Goal: Task Accomplishment & Management: Complete application form

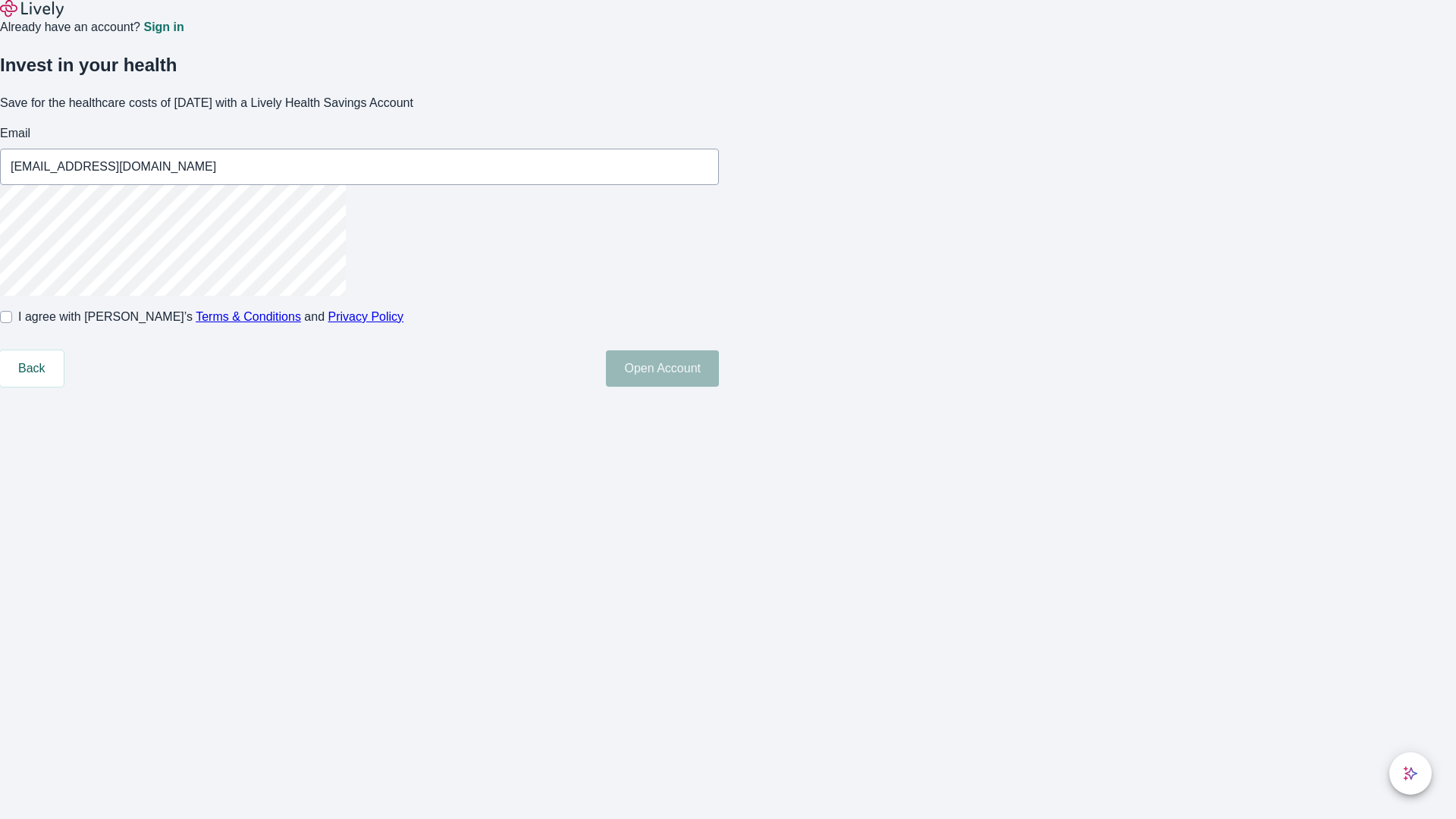
click at [12, 323] on input "I agree with Lively’s Terms & Conditions and Privacy Policy" at bounding box center [6, 317] width 12 height 12
checkbox input "true"
click at [719, 386] on button "Open Account" at bounding box center [662, 368] width 113 height 36
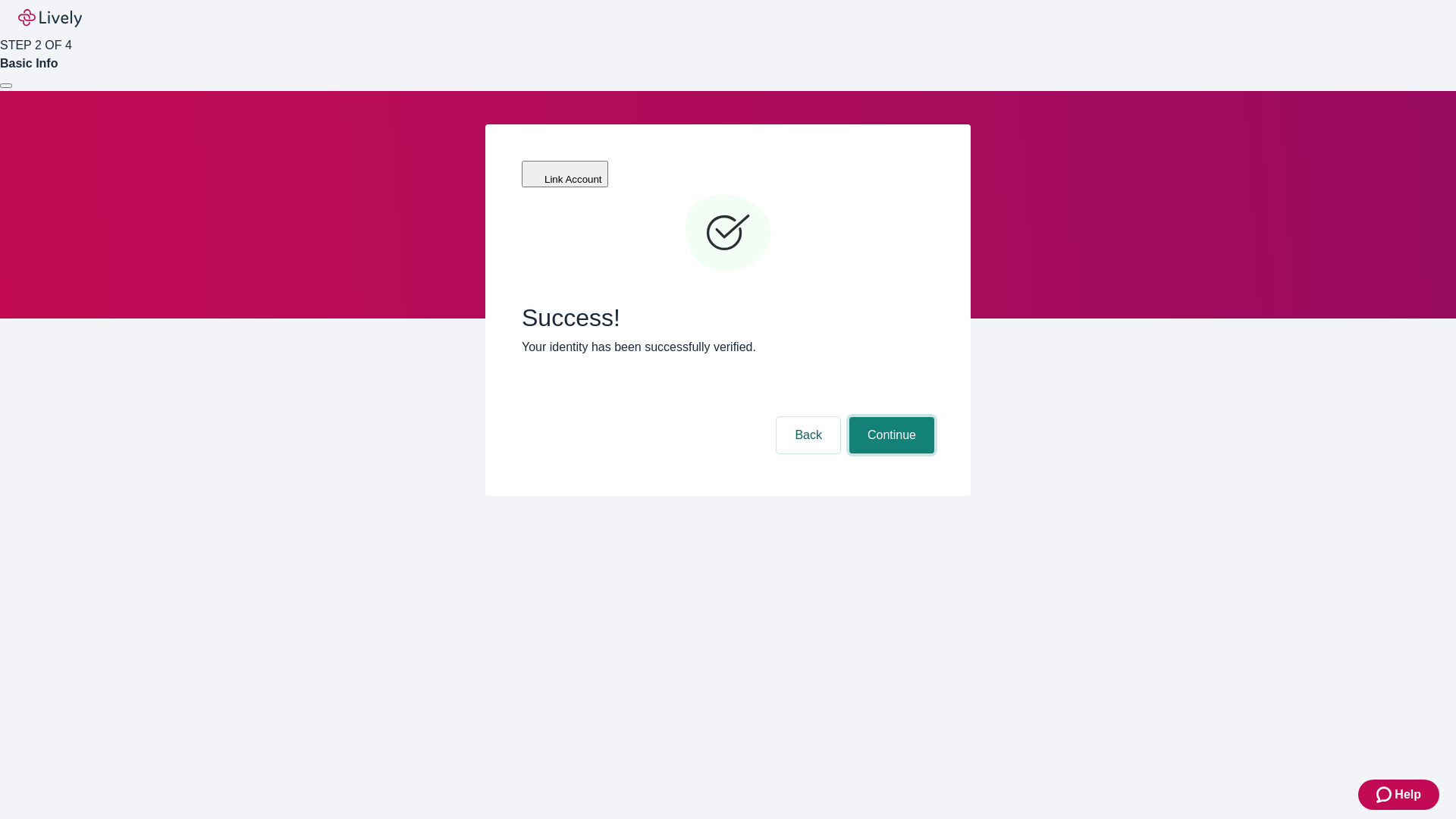
click at [890, 417] on button "Continue" at bounding box center [892, 435] width 85 height 36
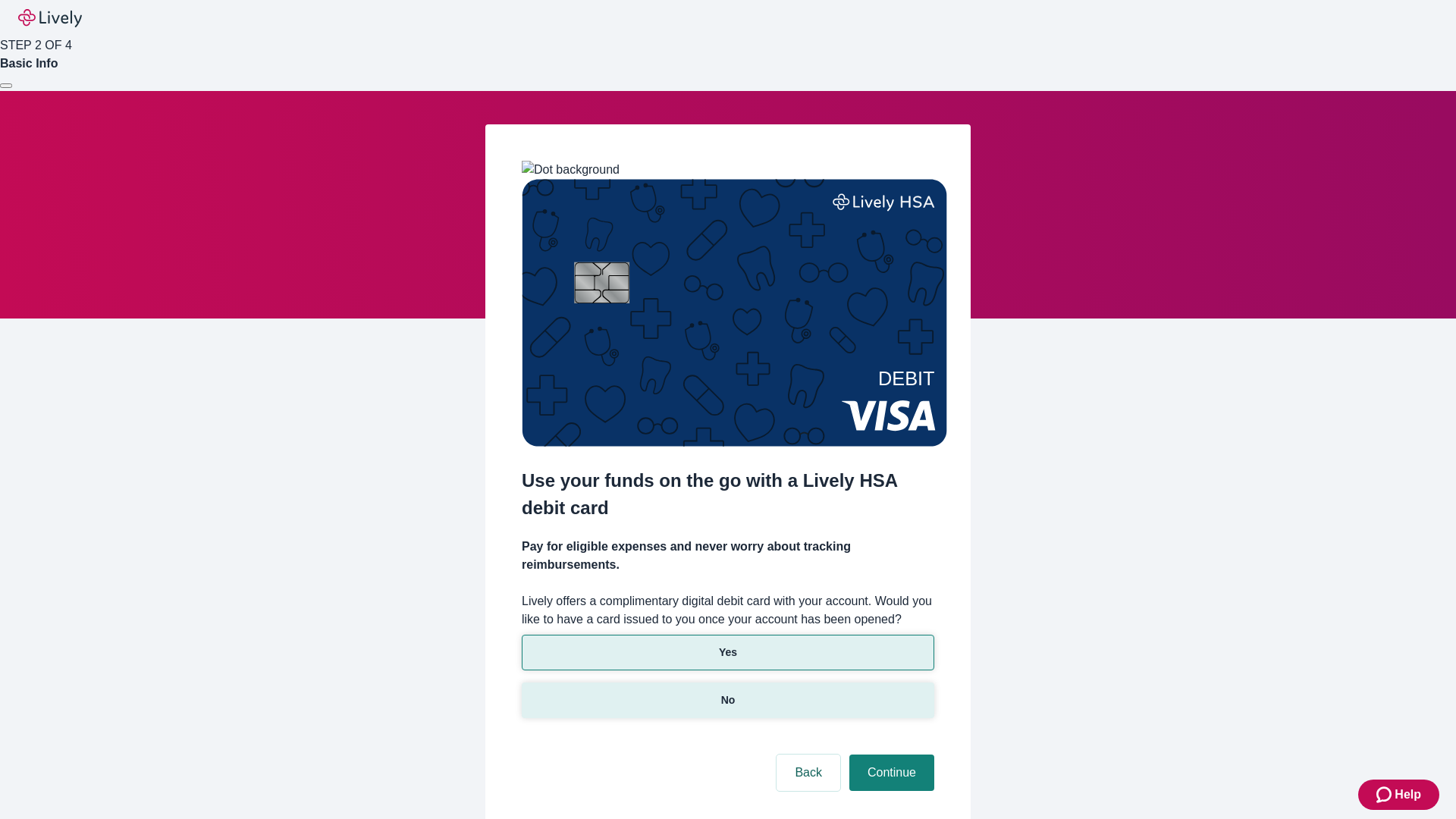
click at [727, 692] on p "No" at bounding box center [728, 700] width 15 height 16
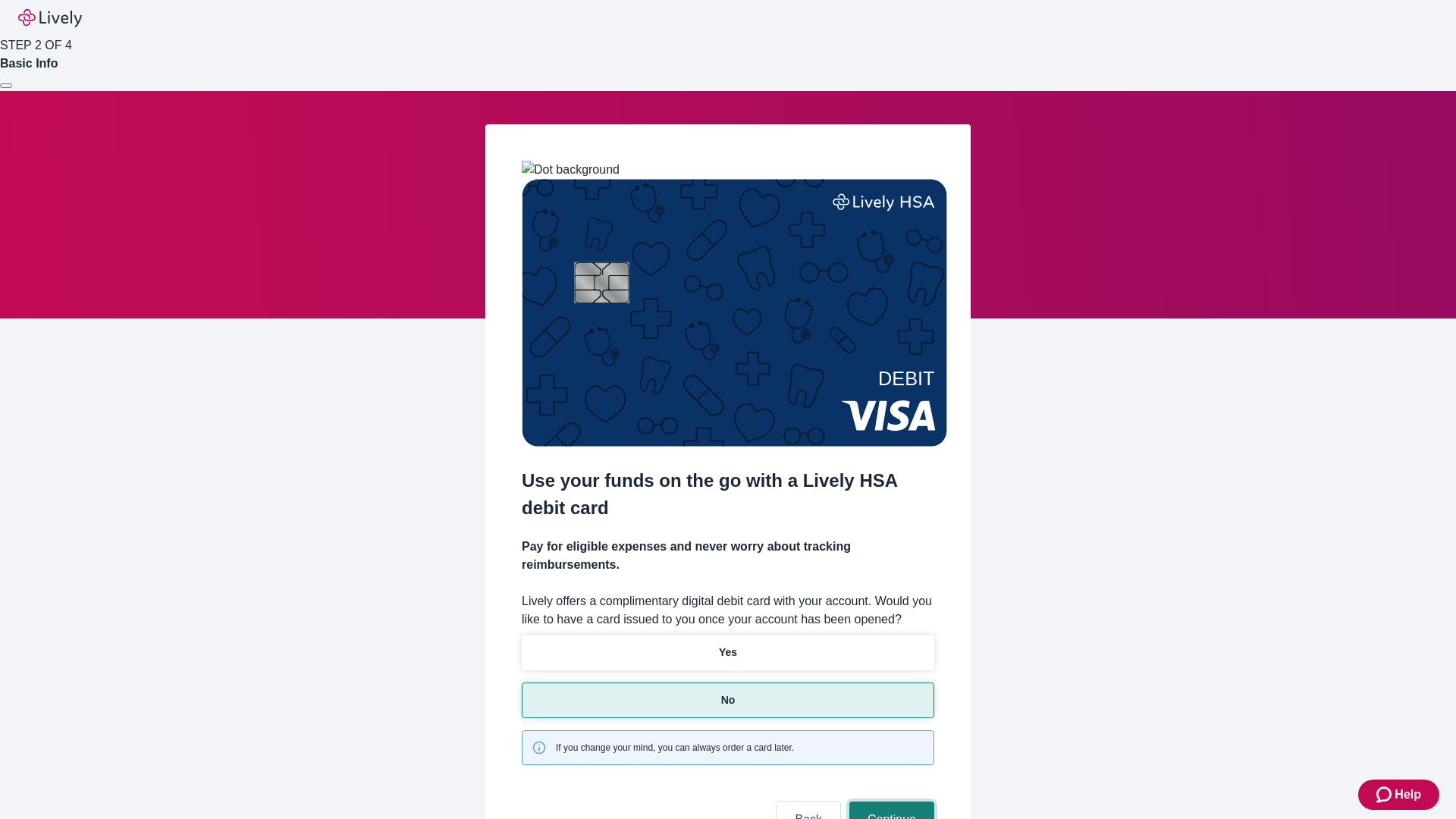
click at [890, 801] on button "Continue" at bounding box center [892, 819] width 85 height 36
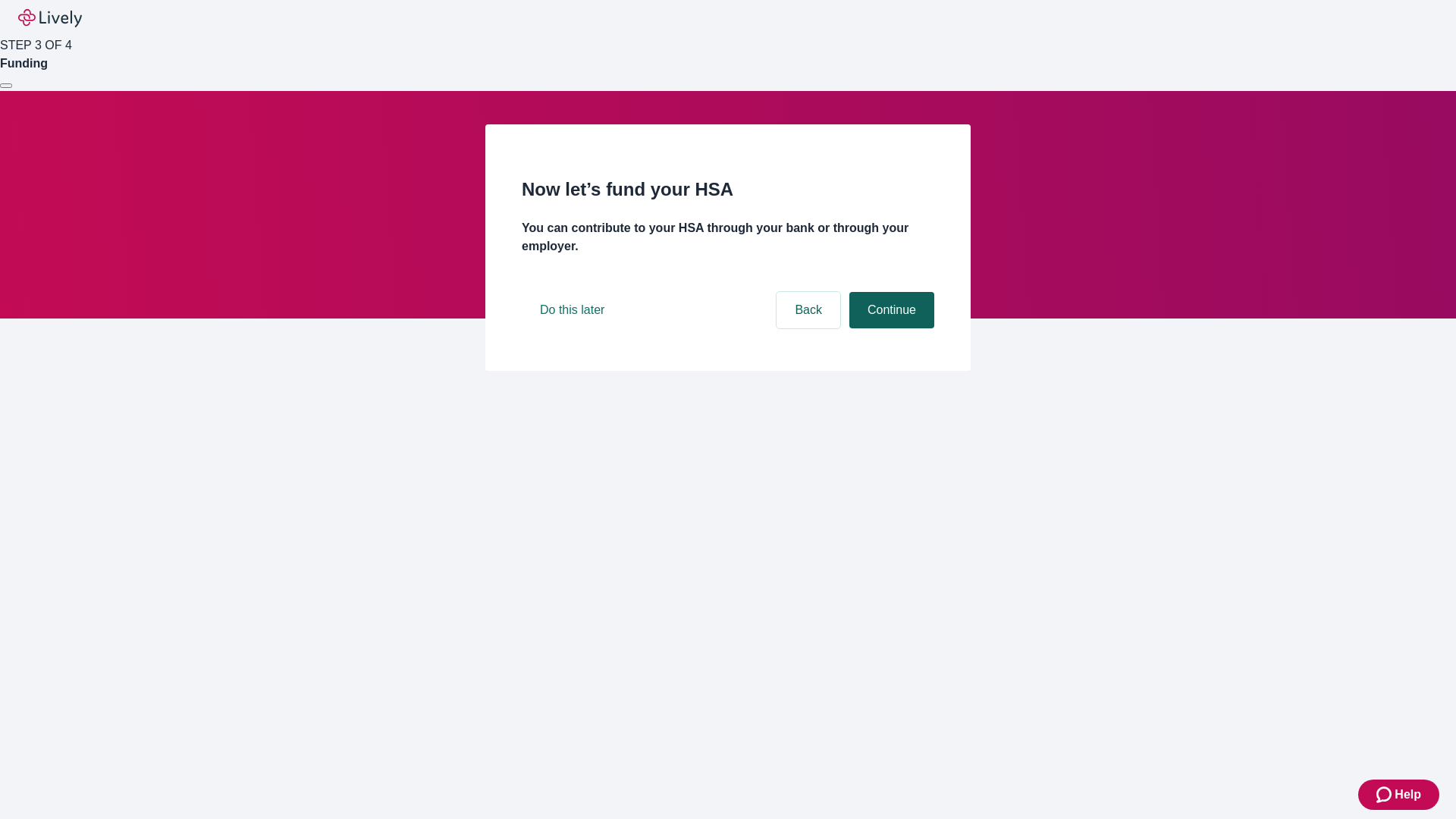
click at [890, 328] on button "Continue" at bounding box center [892, 310] width 85 height 36
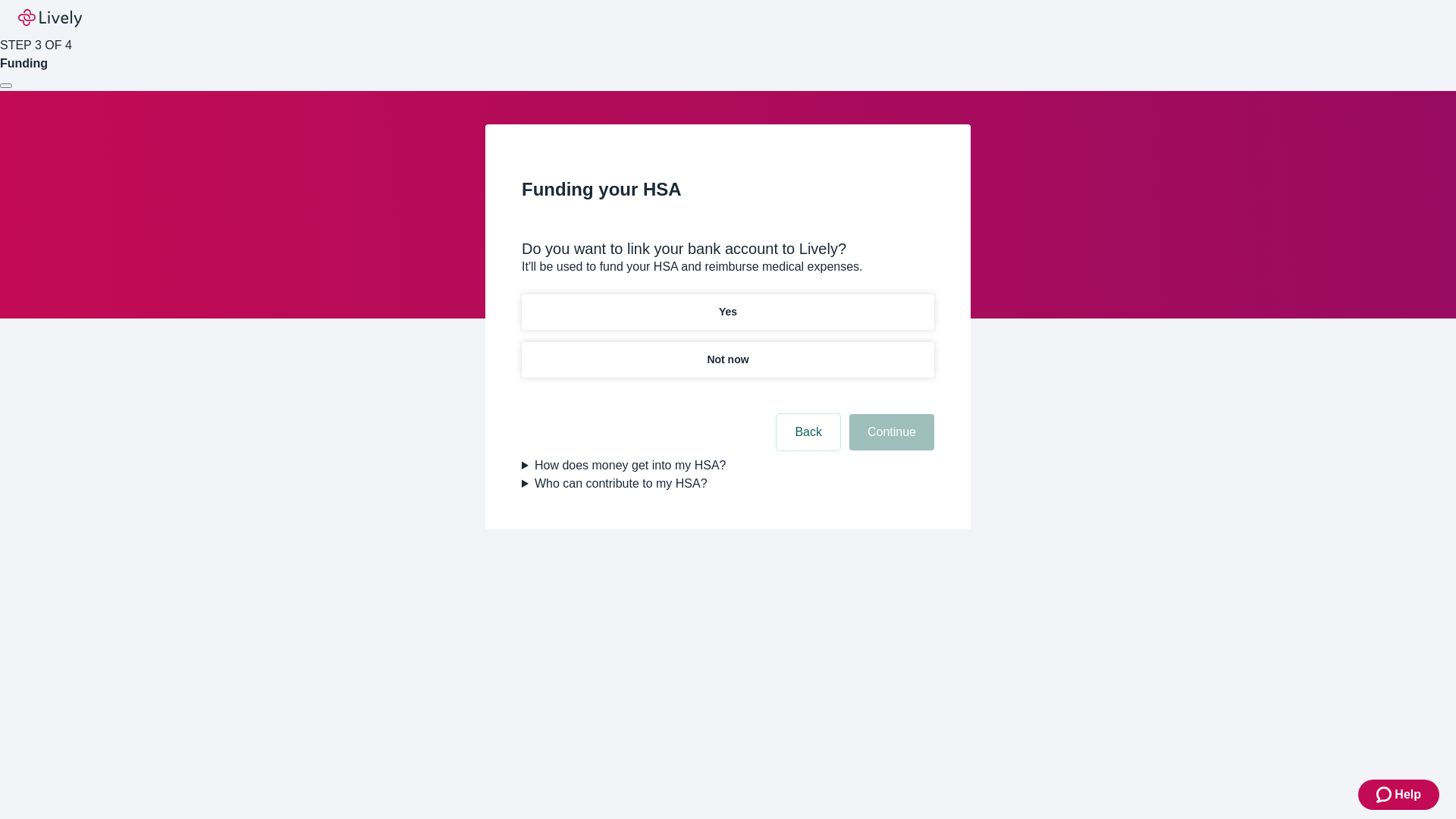
click at [727, 304] on p "Yes" at bounding box center [728, 311] width 19 height 16
click at [890, 414] on button "Continue" at bounding box center [892, 432] width 85 height 36
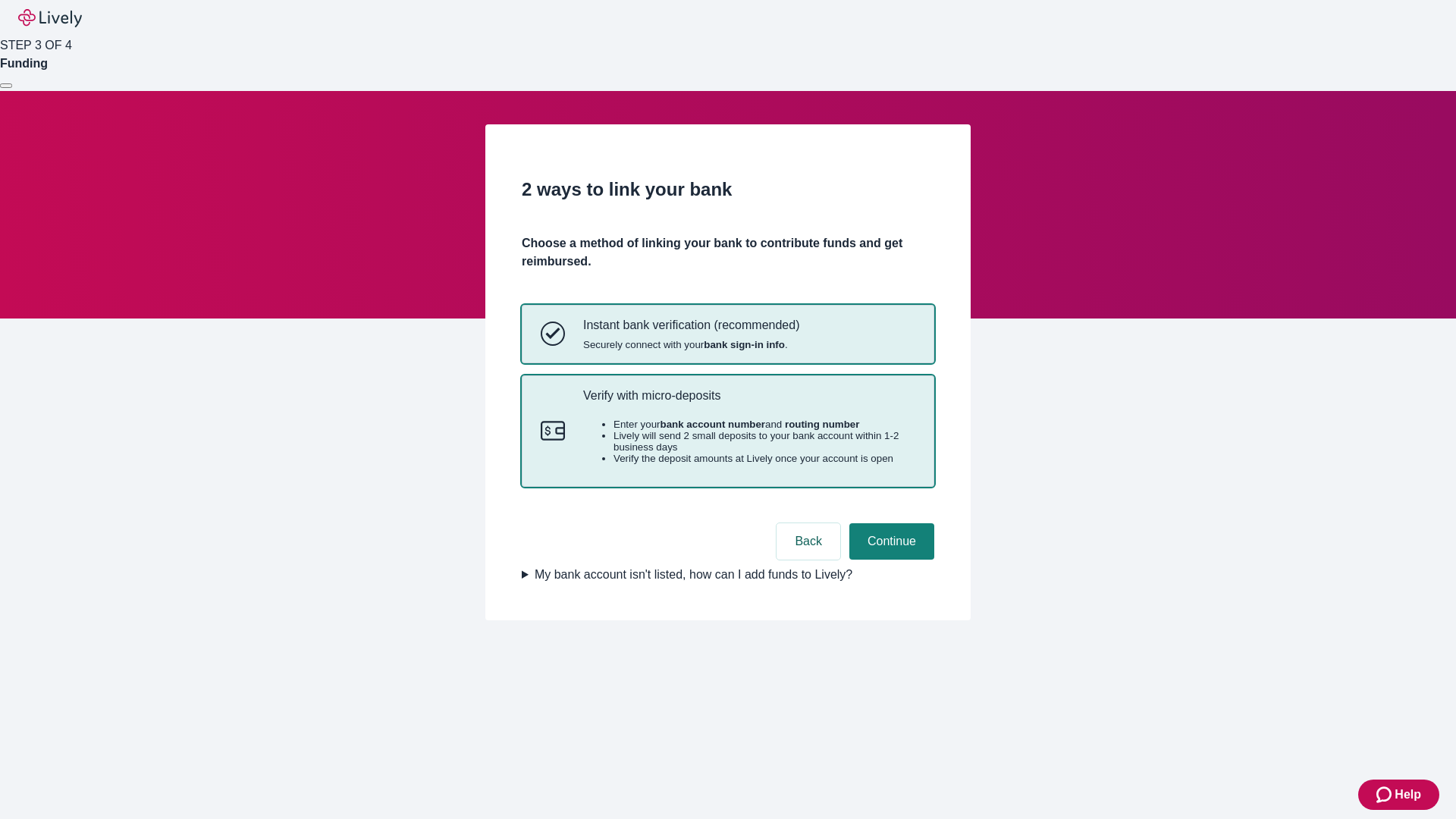
click at [748, 403] on p "Verify with micro-deposits" at bounding box center [750, 395] width 332 height 15
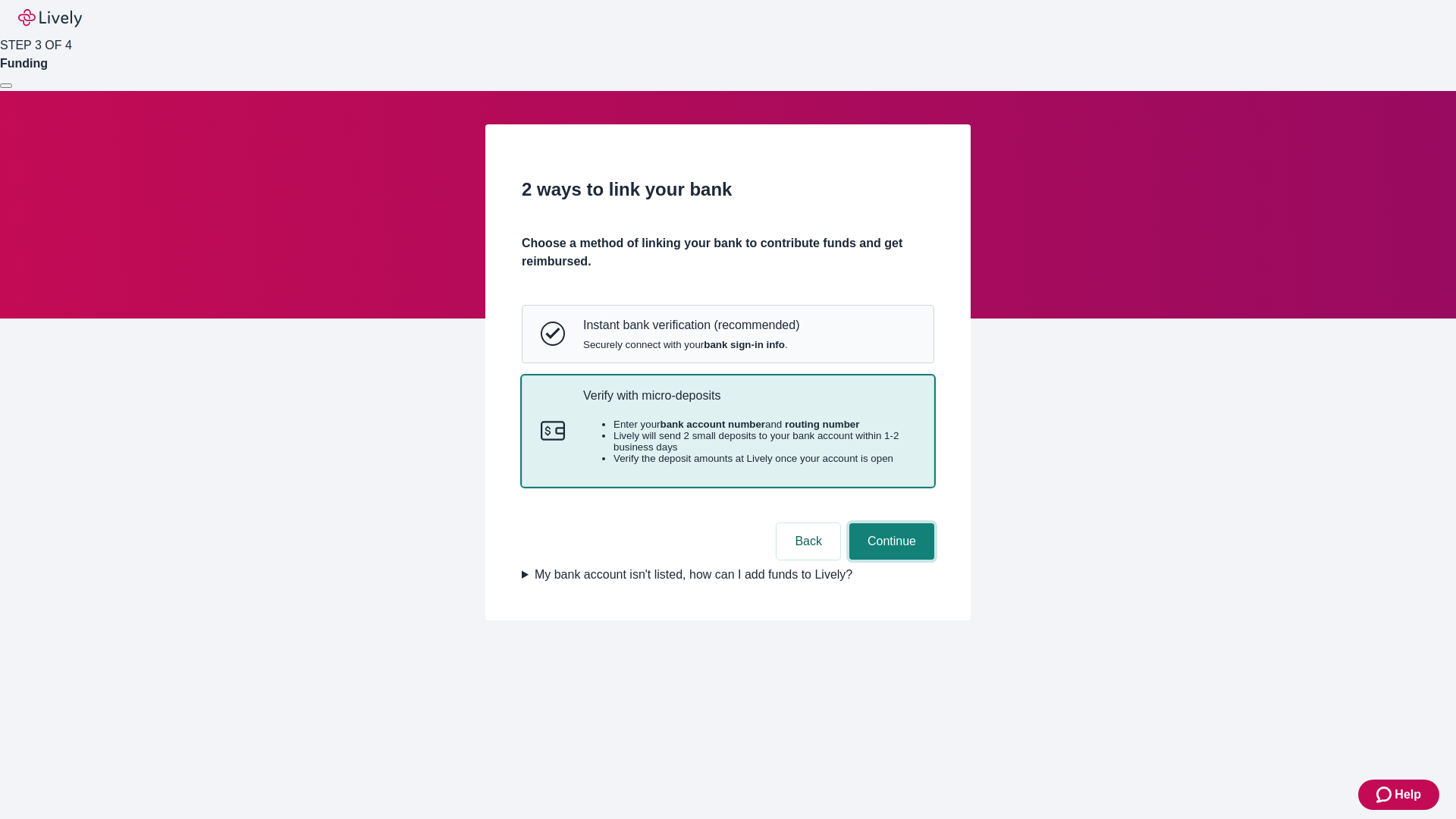
click at [890, 559] on button "Continue" at bounding box center [892, 541] width 85 height 36
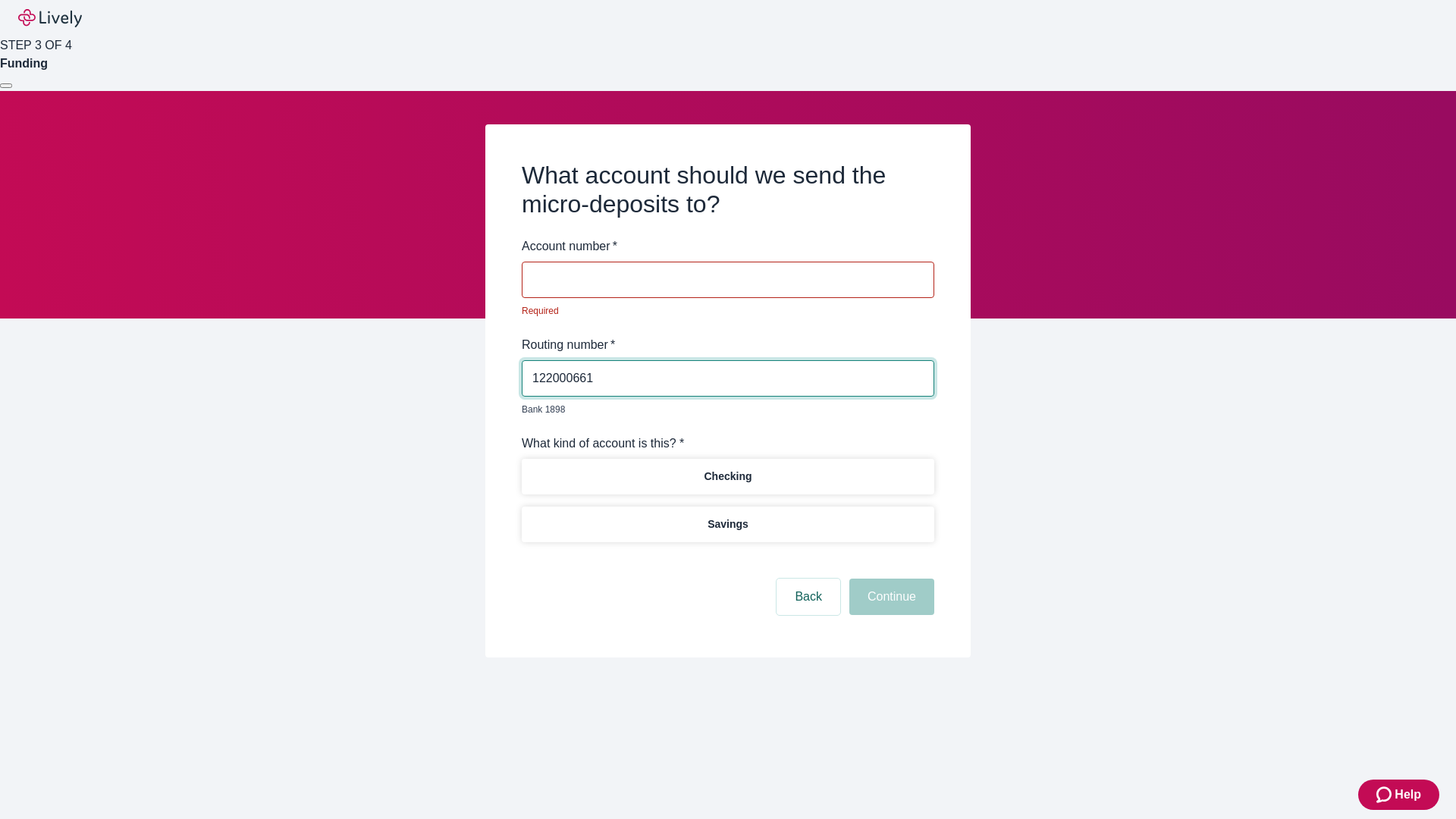
type input "122000661"
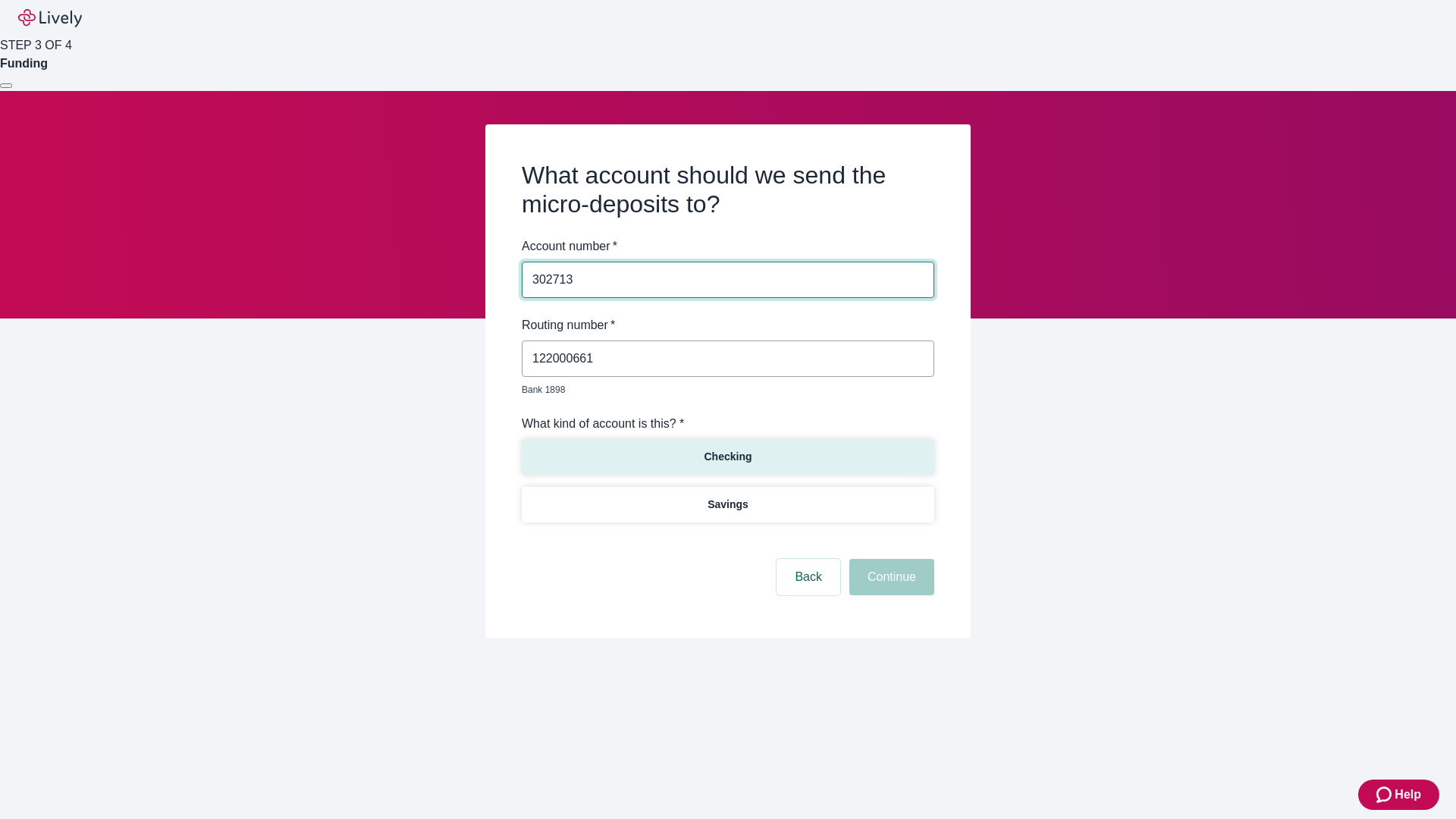
type input "302713"
click at [727, 449] on p "Checking" at bounding box center [728, 457] width 48 height 16
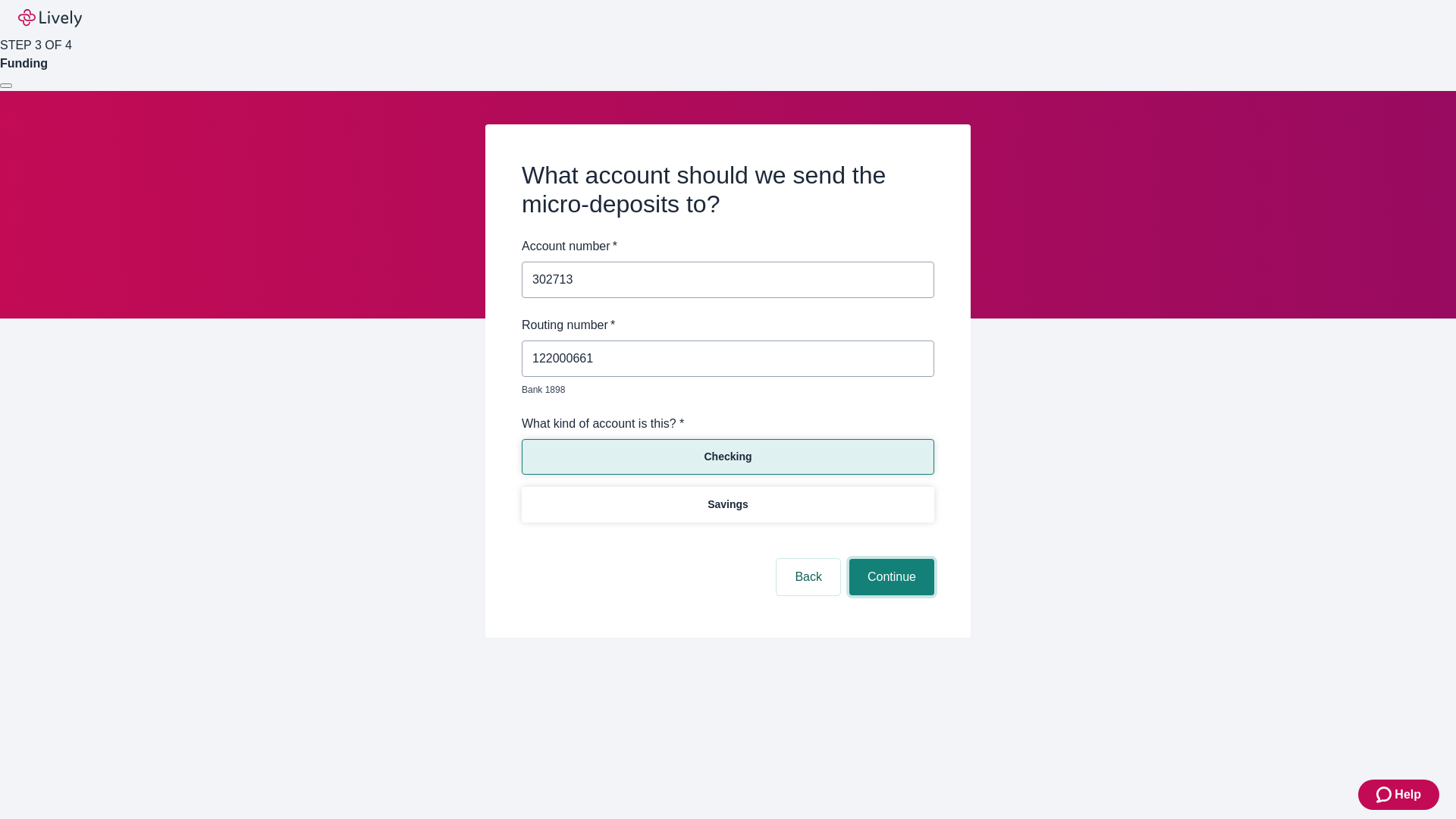
click at [890, 559] on button "Continue" at bounding box center [892, 576] width 85 height 36
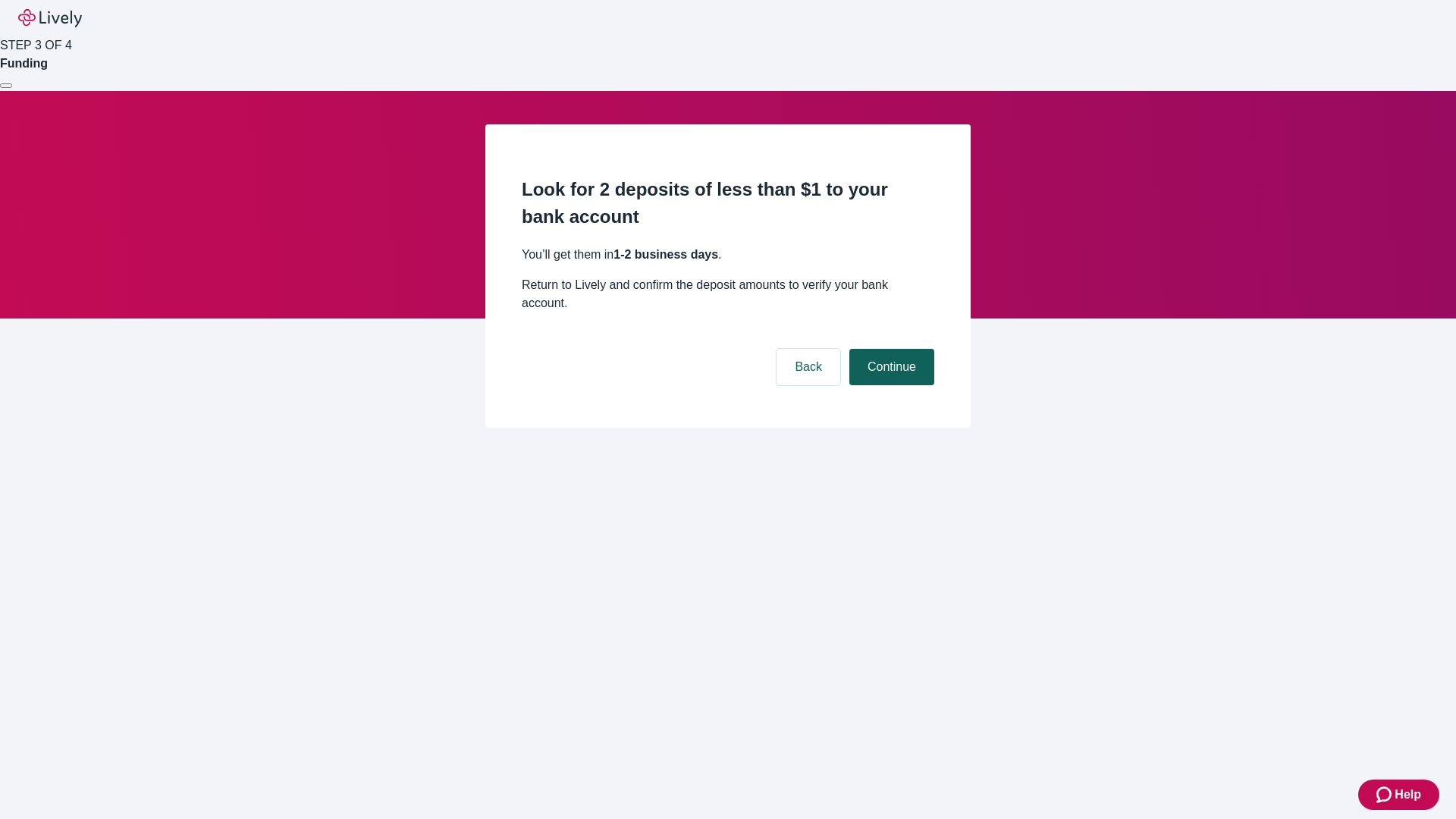
click at [890, 348] on button "Continue" at bounding box center [892, 366] width 85 height 36
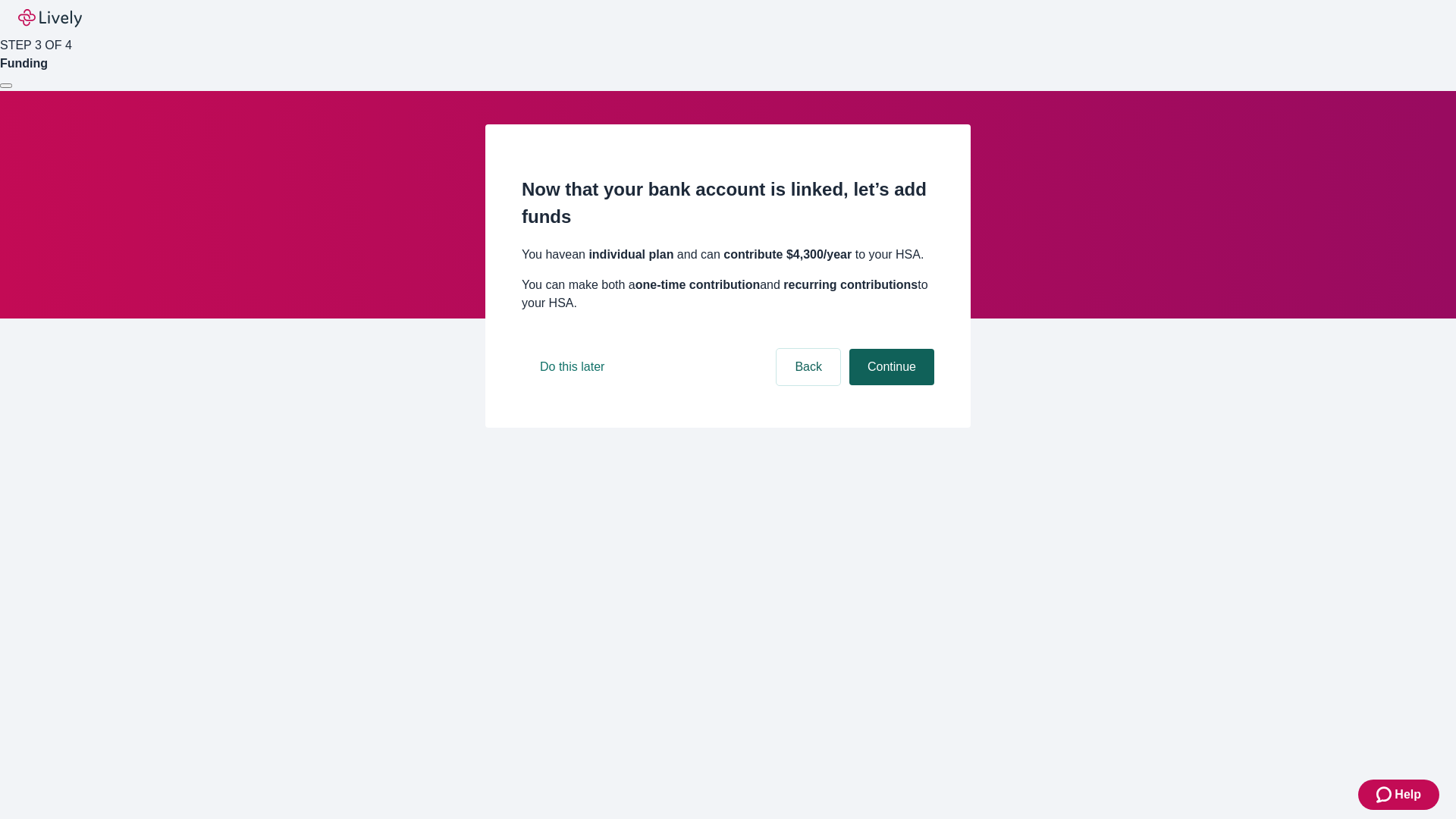
click at [890, 385] on button "Continue" at bounding box center [892, 366] width 85 height 36
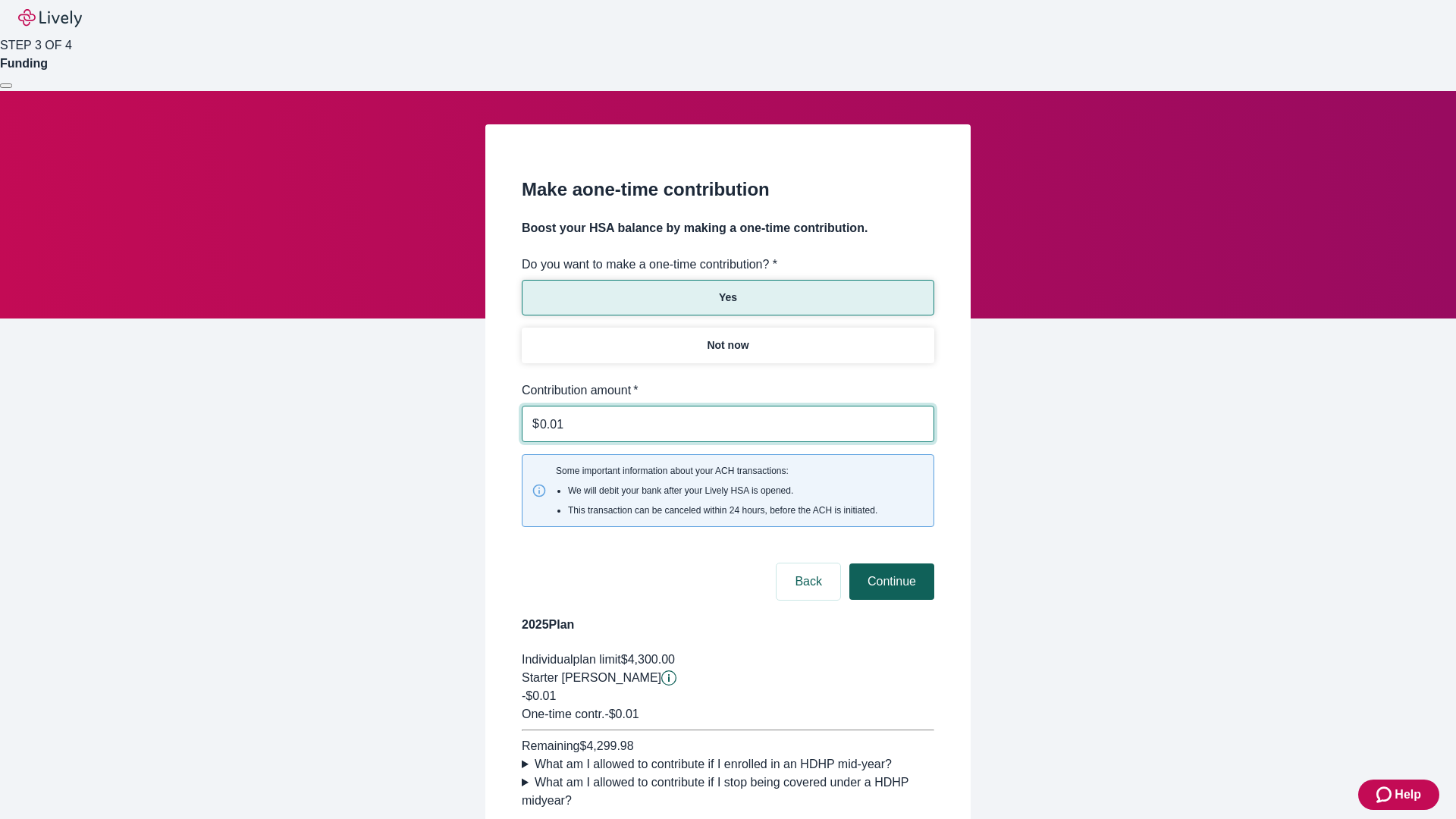
type input "0.01"
click at [890, 563] on button "Continue" at bounding box center [892, 581] width 85 height 36
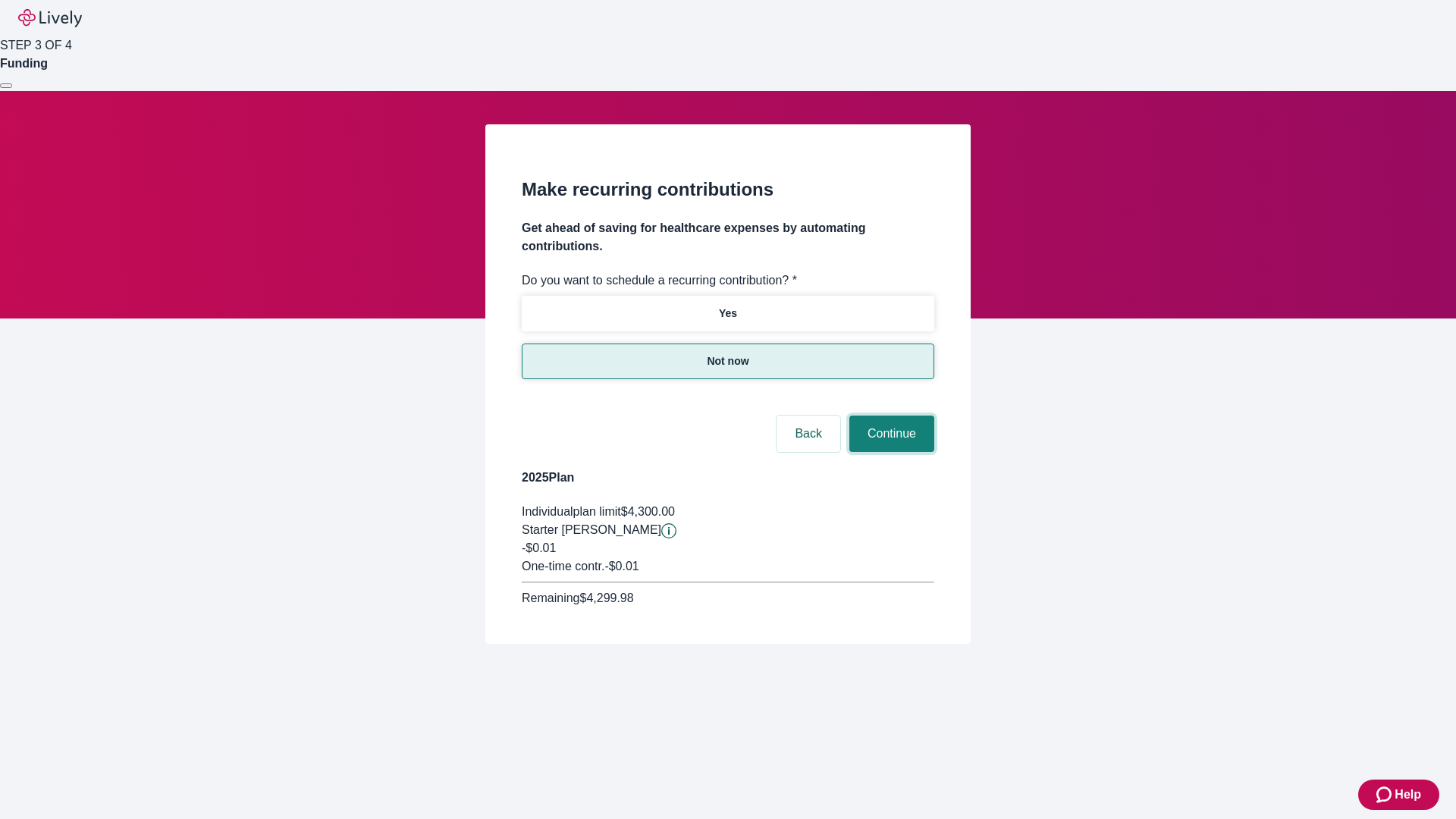
click at [890, 416] on button "Continue" at bounding box center [892, 433] width 85 height 36
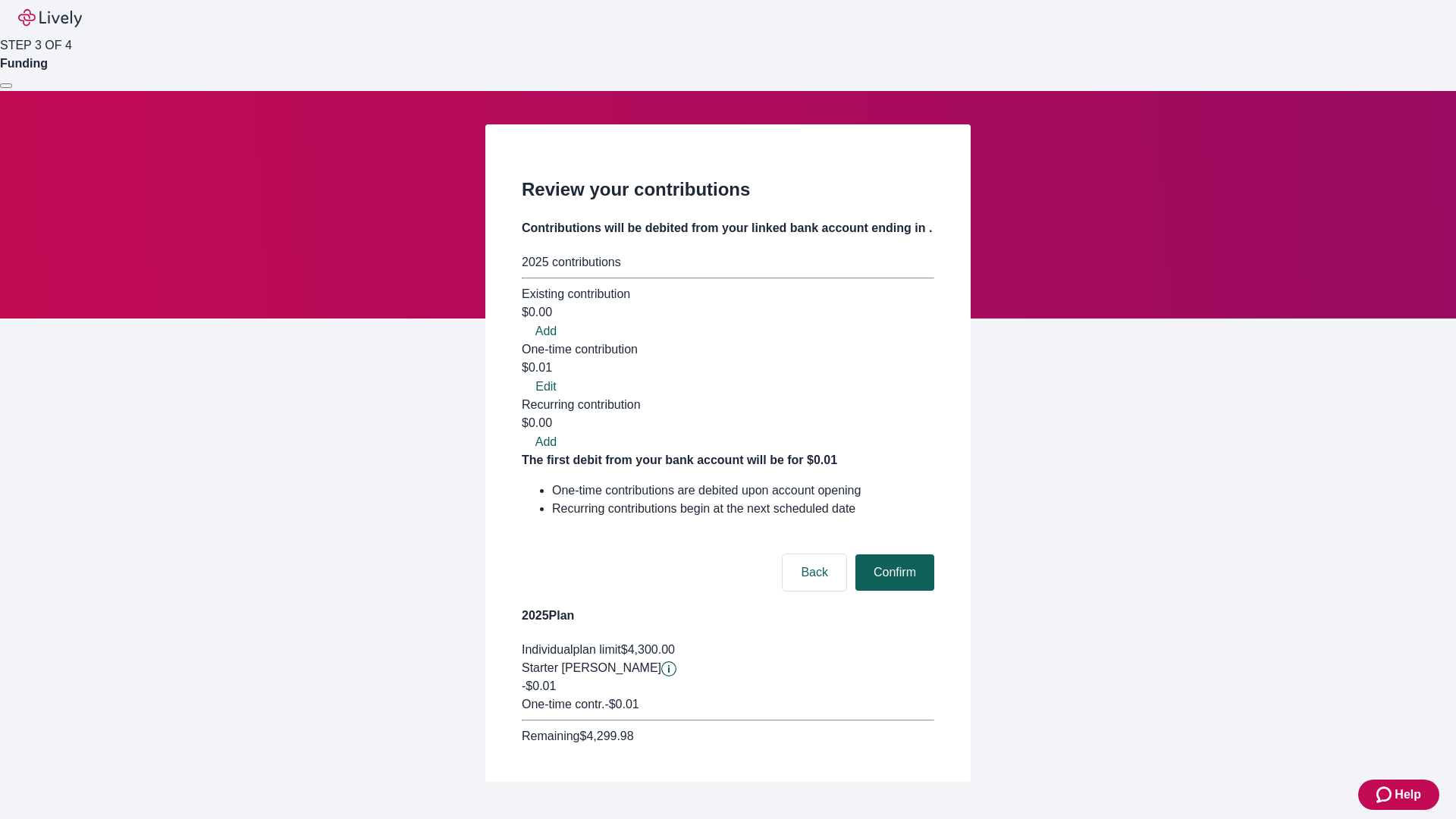
click at [893, 554] on button "Confirm" at bounding box center [895, 572] width 79 height 36
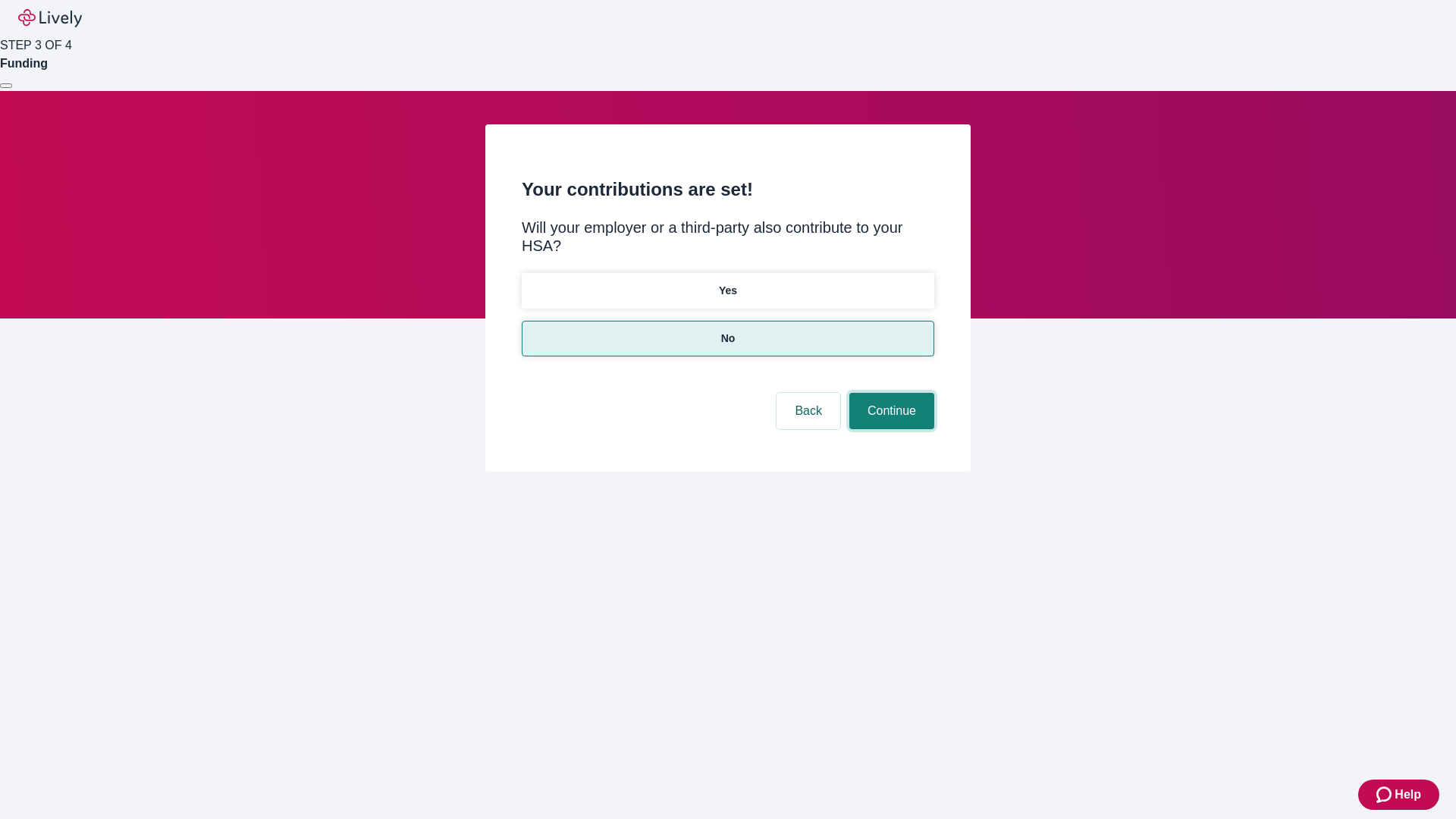
click at [890, 393] on button "Continue" at bounding box center [892, 410] width 85 height 36
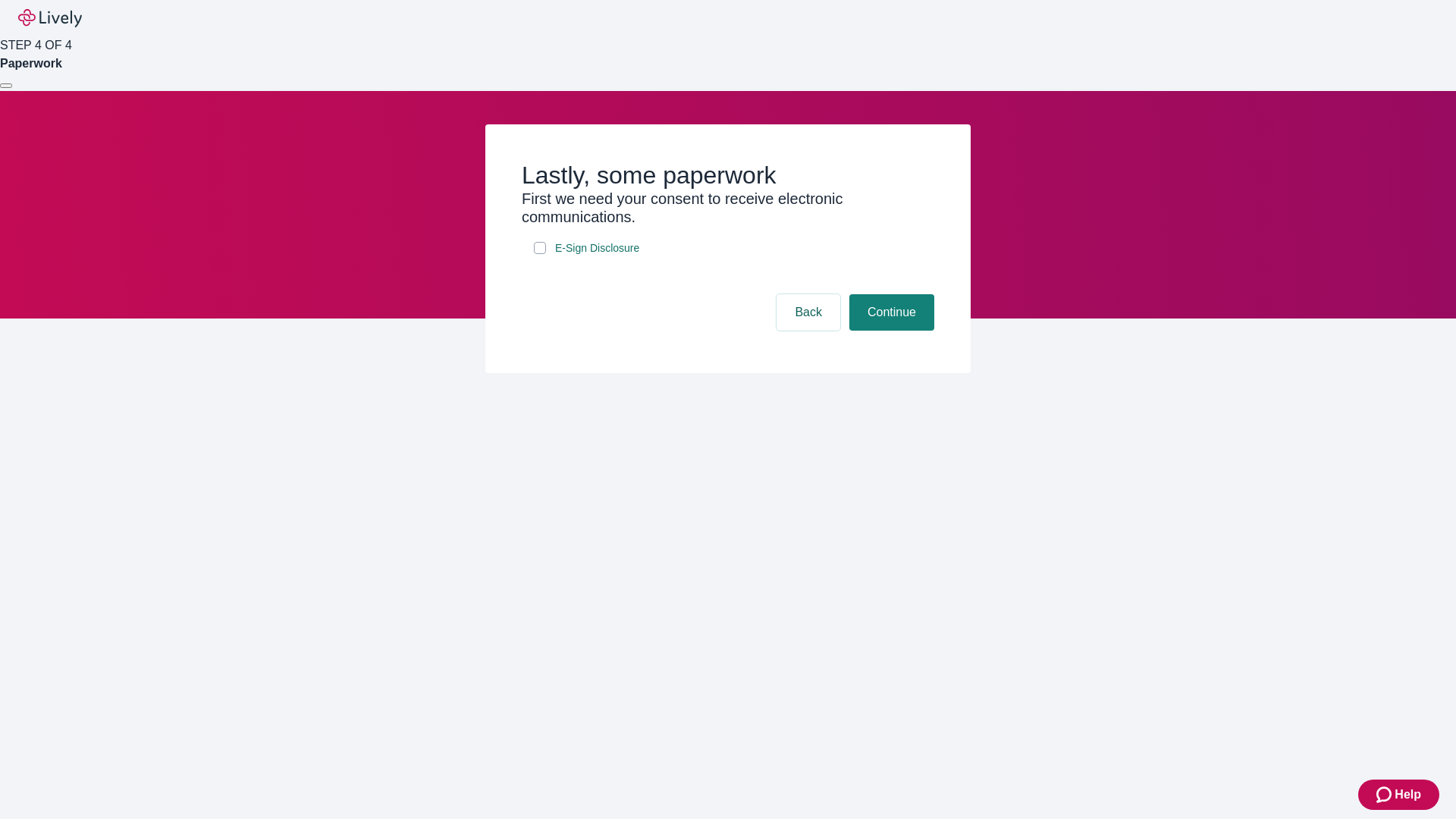
click at [540, 254] on input "E-Sign Disclosure" at bounding box center [540, 248] width 12 height 12
checkbox input "true"
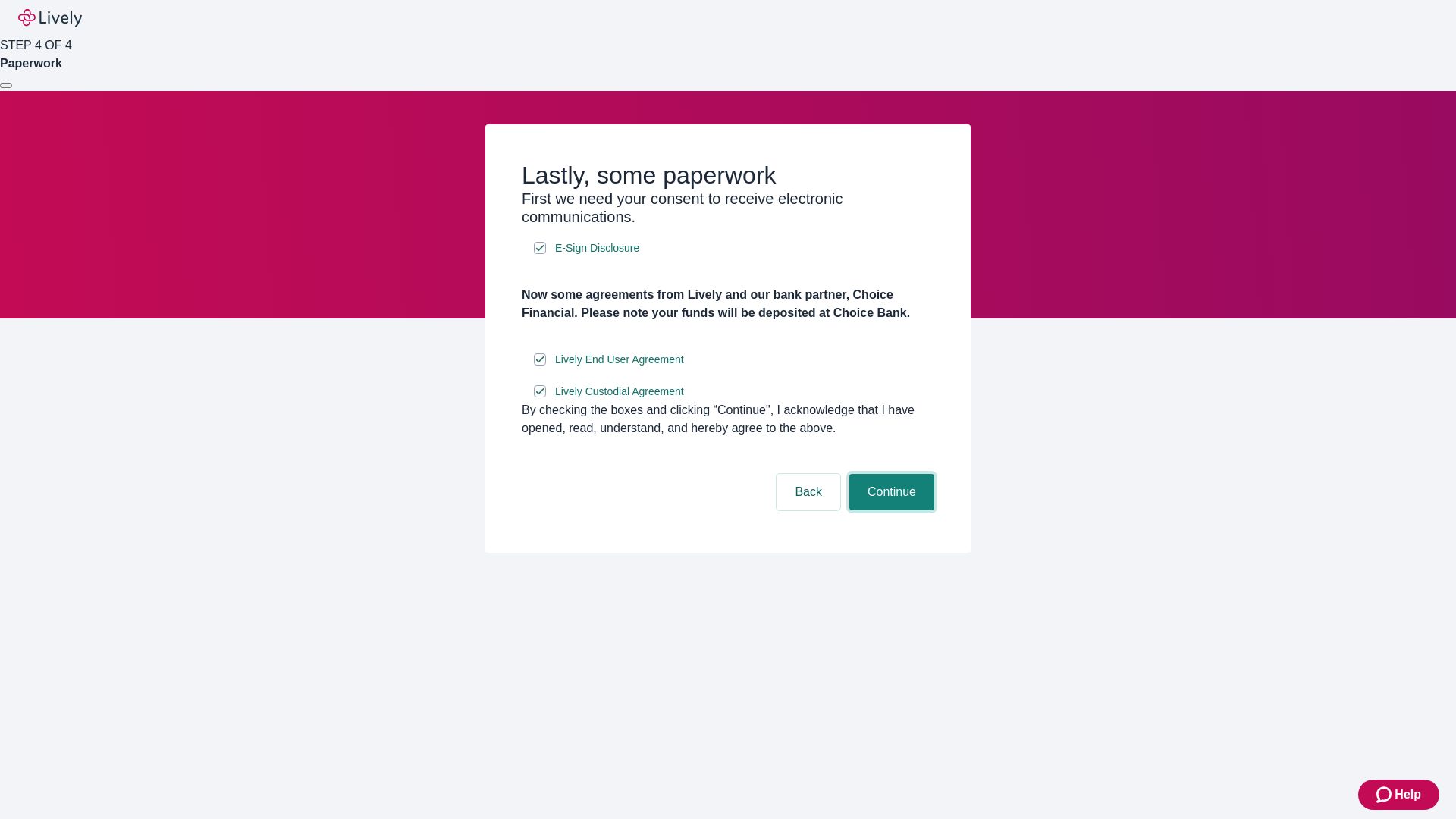
click at [890, 510] on button "Continue" at bounding box center [892, 491] width 85 height 36
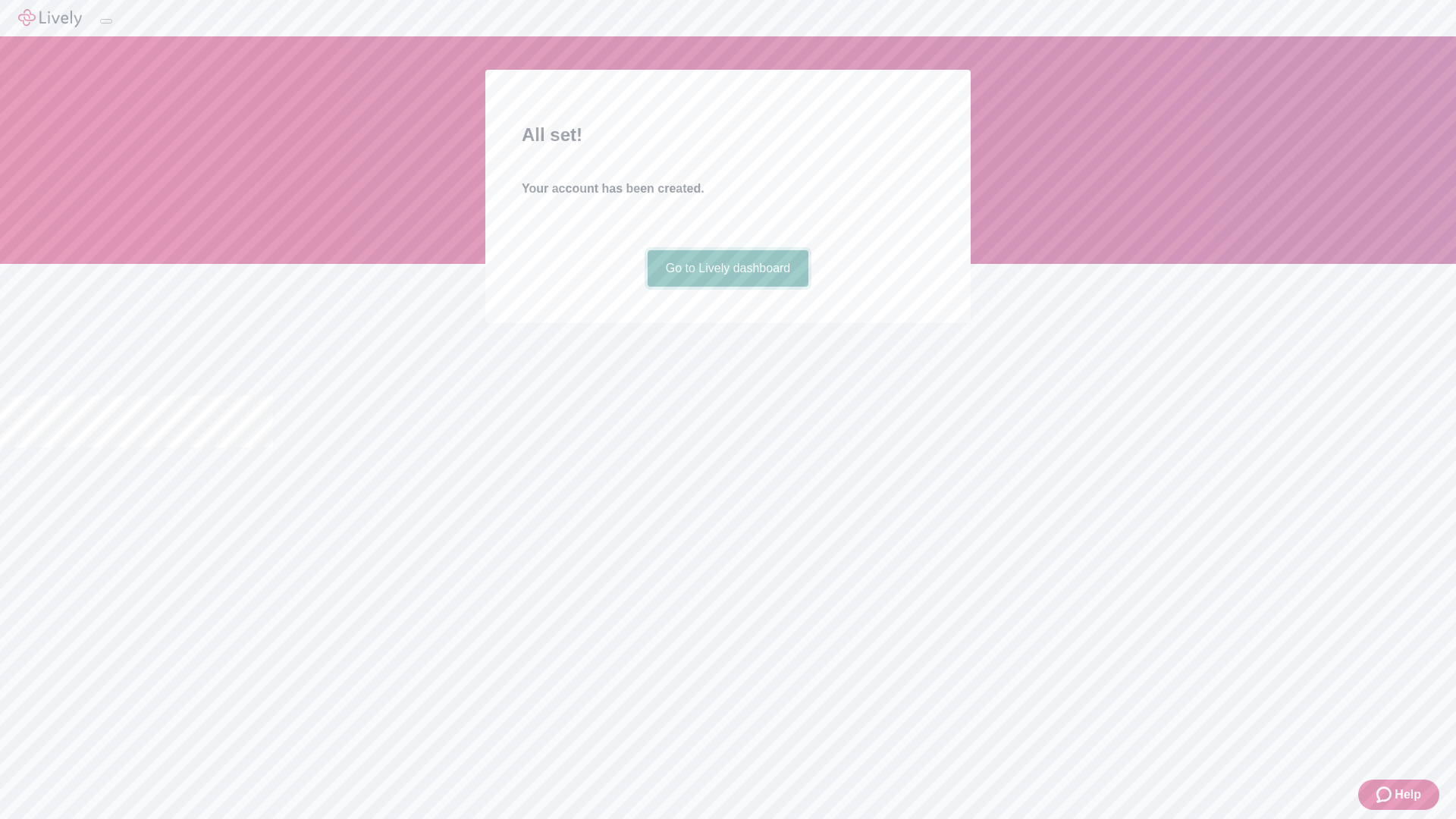
click at [727, 287] on link "Go to Lively dashboard" at bounding box center [728, 268] width 162 height 36
